Goal: Task Accomplishment & Management: Manage account settings

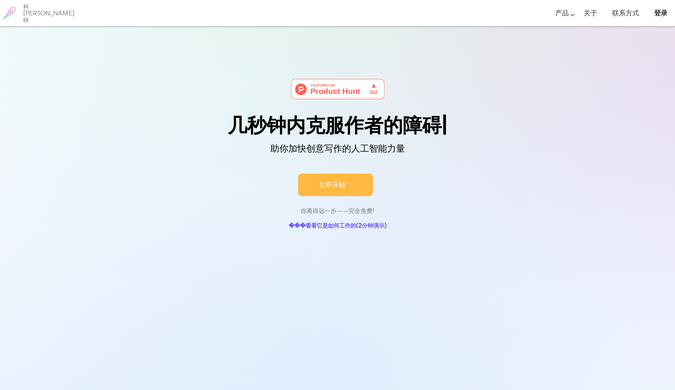
click at [313, 191] on button "立即开始" at bounding box center [335, 185] width 75 height 22
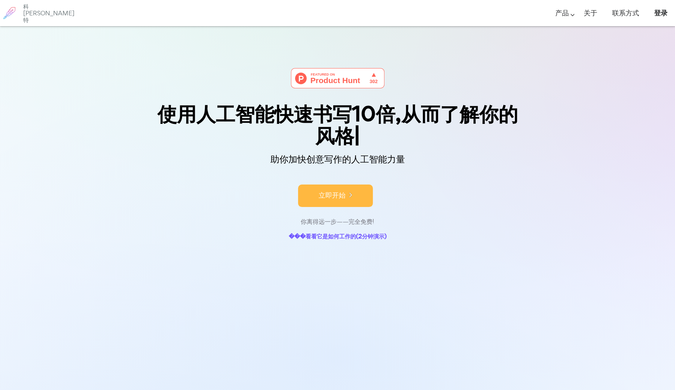
click at [339, 197] on button "立即开始" at bounding box center [335, 195] width 75 height 22
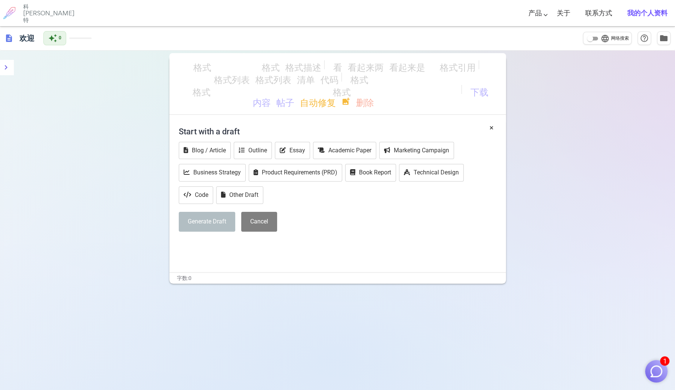
click at [205, 243] on p "﻿" at bounding box center [338, 245] width 318 height 11
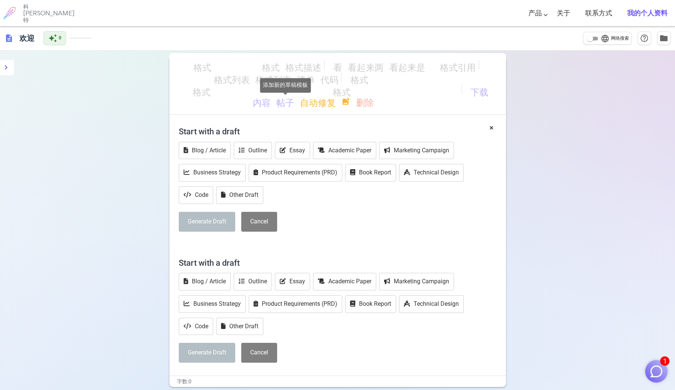
click at [284, 104] on span "帖子" at bounding box center [285, 101] width 18 height 9
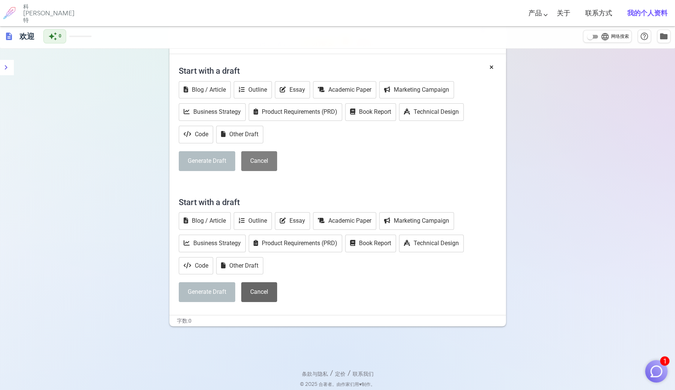
click at [263, 284] on button "Cancel" at bounding box center [259, 292] width 36 height 20
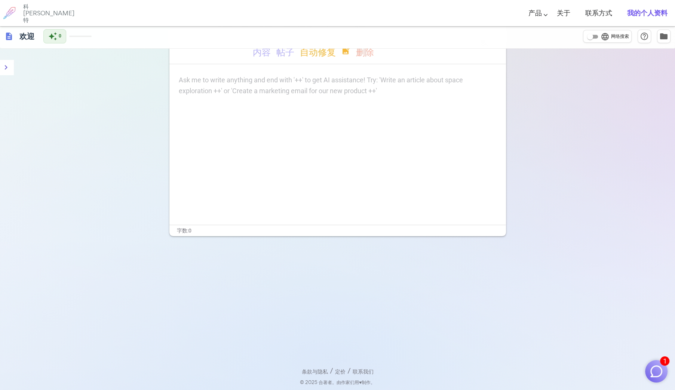
scroll to position [0, 0]
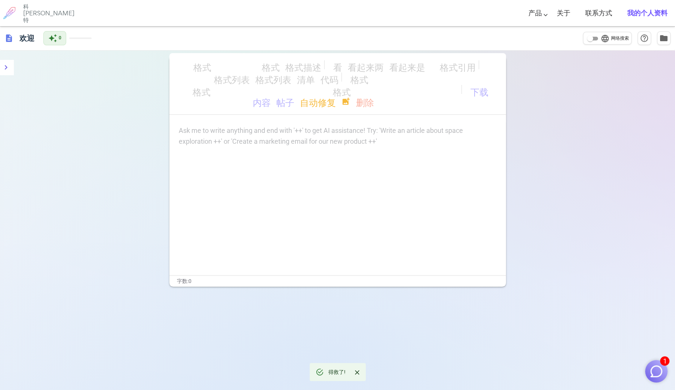
click at [240, 144] on div "Ask me to write anything and end with '++' to get AI assistance! Try: 'Write an…" at bounding box center [338, 136] width 318 height 22
click at [214, 135] on p "Ask me to write anything and end with '++' to get AI assistance! Try: 'Write an…" at bounding box center [338, 130] width 318 height 11
click at [214, 130] on p "Ask me to write anything and end with '++' to get AI assistance! Try: 'Write an…" at bounding box center [338, 130] width 318 height 11
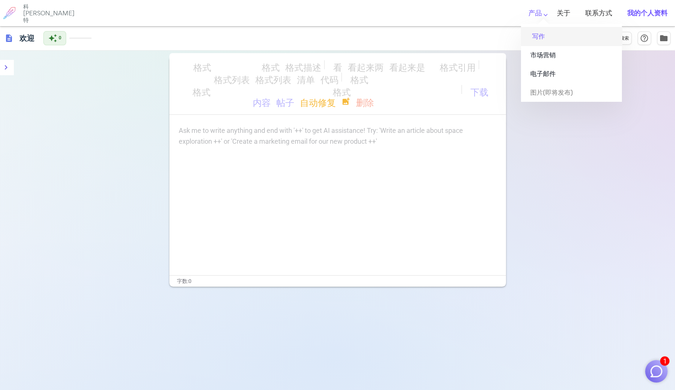
click at [536, 35] on link "写作" at bounding box center [571, 36] width 101 height 19
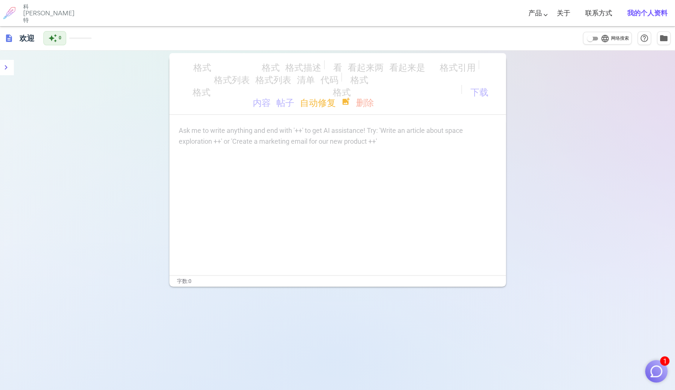
click at [641, 13] on b "我的个人资料" at bounding box center [647, 13] width 40 height 8
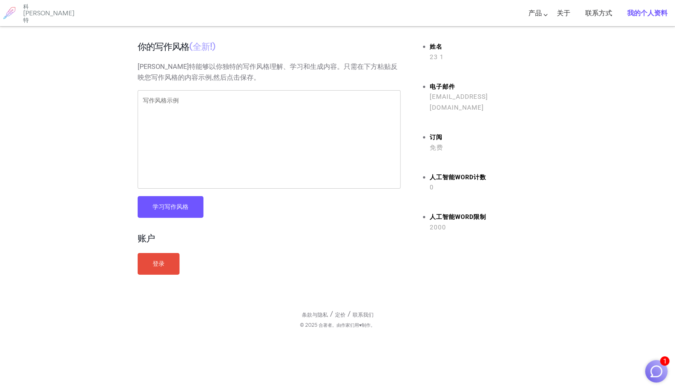
click at [186, 113] on textarea "写作风格示例" at bounding box center [269, 140] width 252 height 86
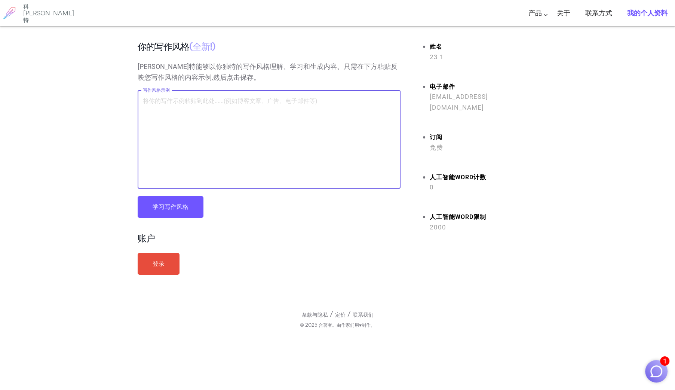
paste textarea "高级发型师，懂得创造画面感。在大英博物馆，有一件展品叫 “巴拉瓦特大门”。它并不完整，只有一些被玻璃罩住的青铜铰链，残破、斑驳，静静躺着。可博物馆根据这几块铰…"
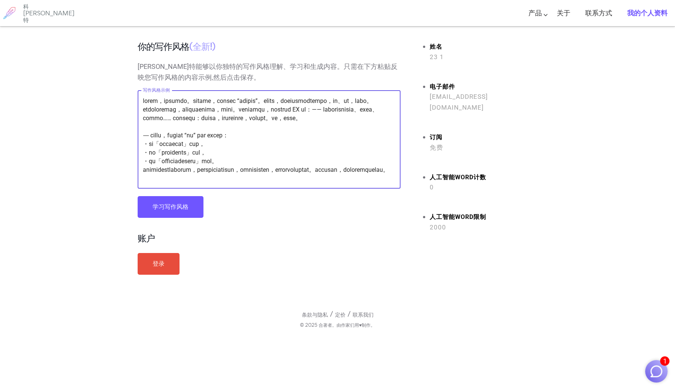
scroll to position [266, 0]
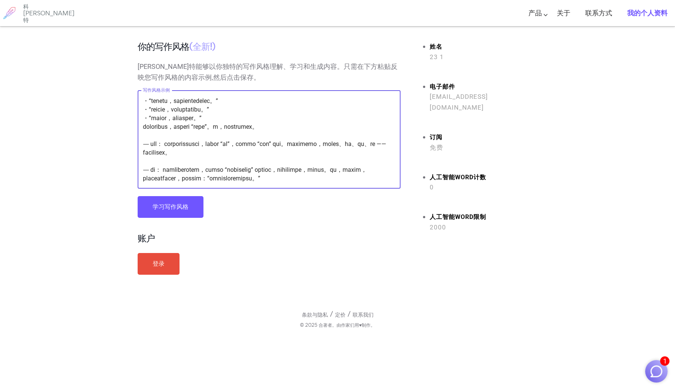
type textarea "高级发型师，懂得创造画面感。在大英博物馆，有一件展品叫 “巴拉瓦特大门”。它并不完整，只有一些被玻璃罩住的青铜铰链，残破、斑驳，静静躺着。可博物馆根据这几块铰…"
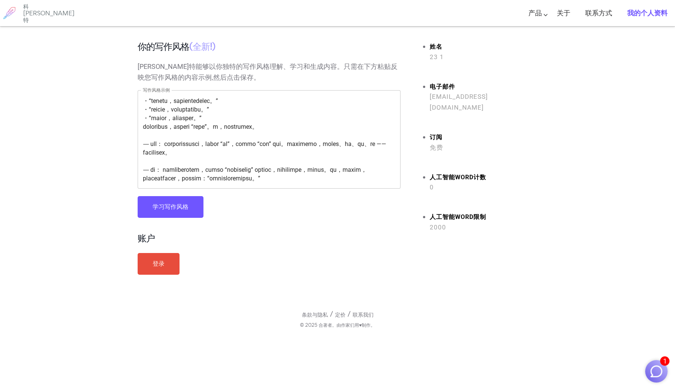
click at [162, 212] on button "学习写作风格" at bounding box center [171, 207] width 66 height 22
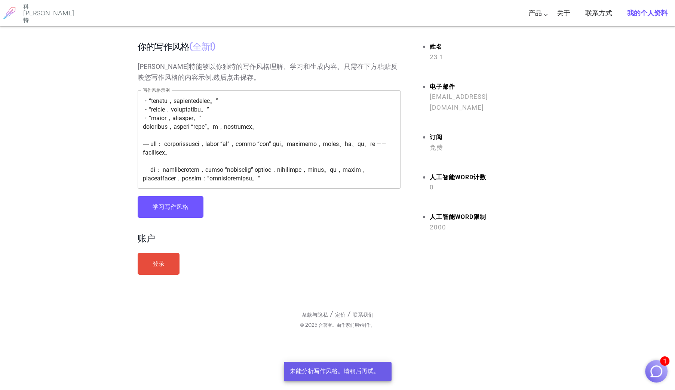
click at [182, 210] on button "学习写作风格" at bounding box center [171, 207] width 66 height 22
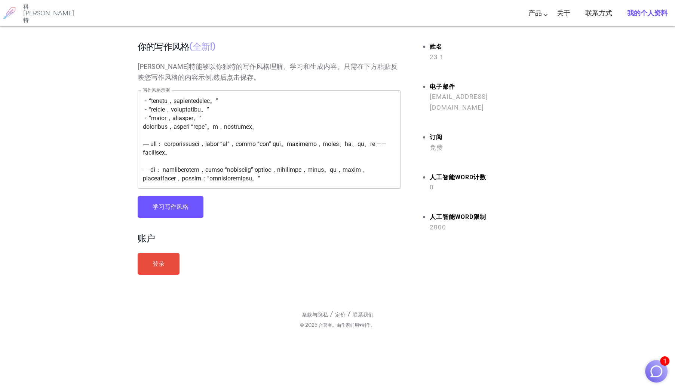
click at [182, 210] on button "学习写作风格" at bounding box center [171, 207] width 66 height 22
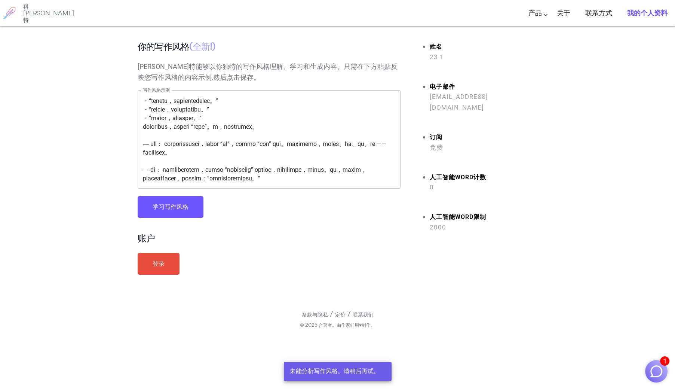
click at [182, 210] on button "学习写作风格" at bounding box center [171, 207] width 66 height 22
click at [166, 269] on link "登录" at bounding box center [159, 264] width 42 height 22
